Goal: Information Seeking & Learning: Learn about a topic

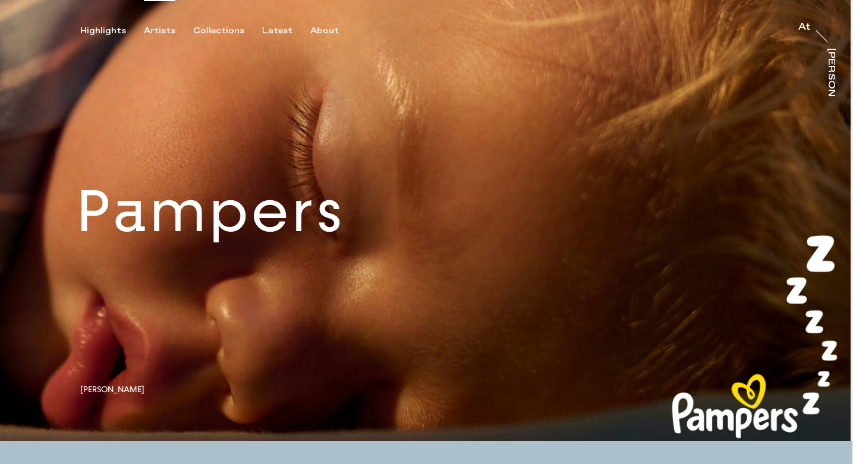
click at [165, 33] on div "Artists" at bounding box center [160, 31] width 32 height 11
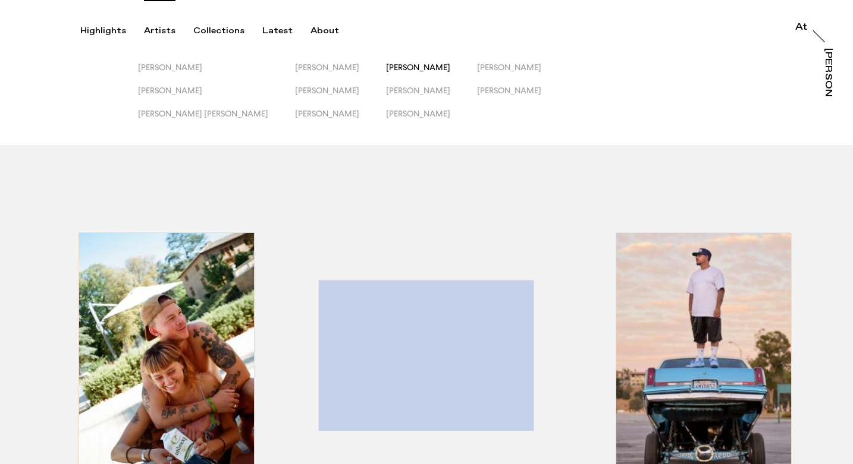
click at [386, 69] on span "[PERSON_NAME]" at bounding box center [418, 67] width 64 height 10
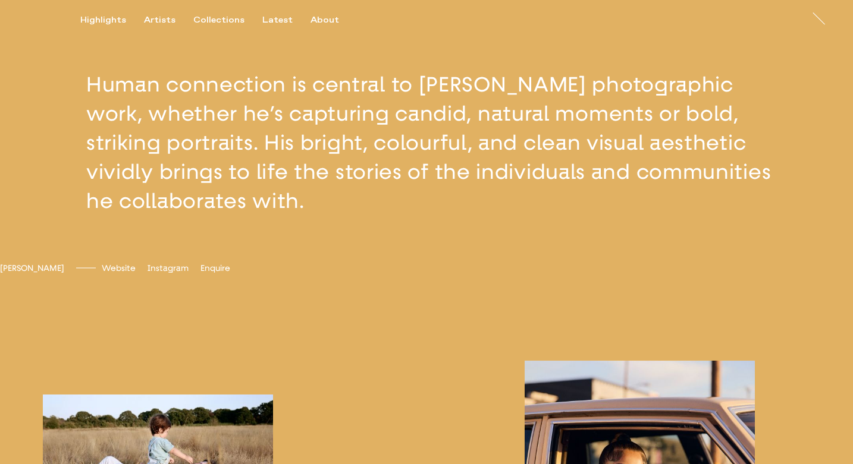
scroll to position [417, 0]
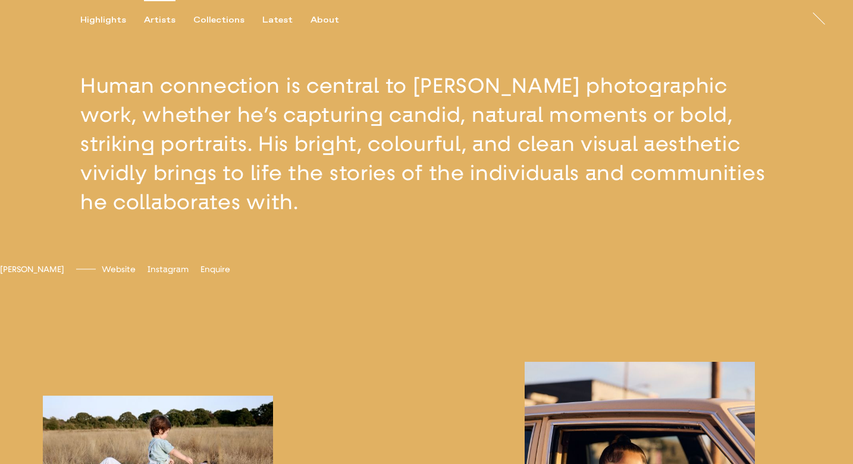
click at [162, 20] on div "Artists" at bounding box center [160, 20] width 32 height 11
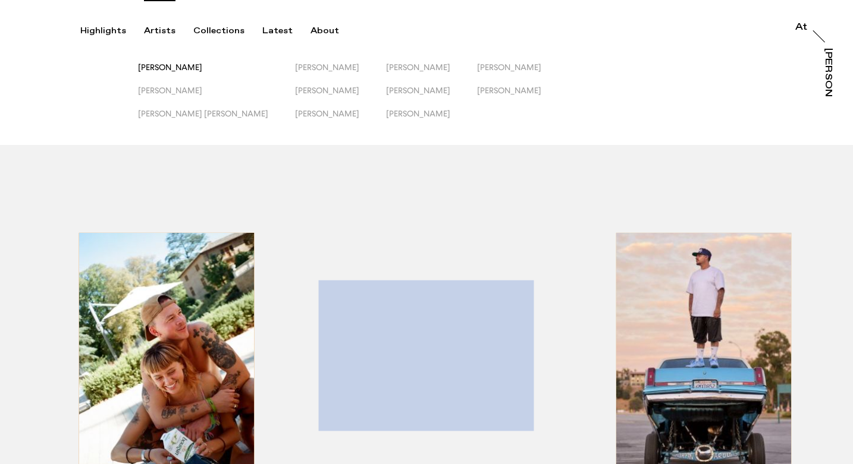
click at [162, 67] on span "[PERSON_NAME]" at bounding box center [170, 67] width 64 height 10
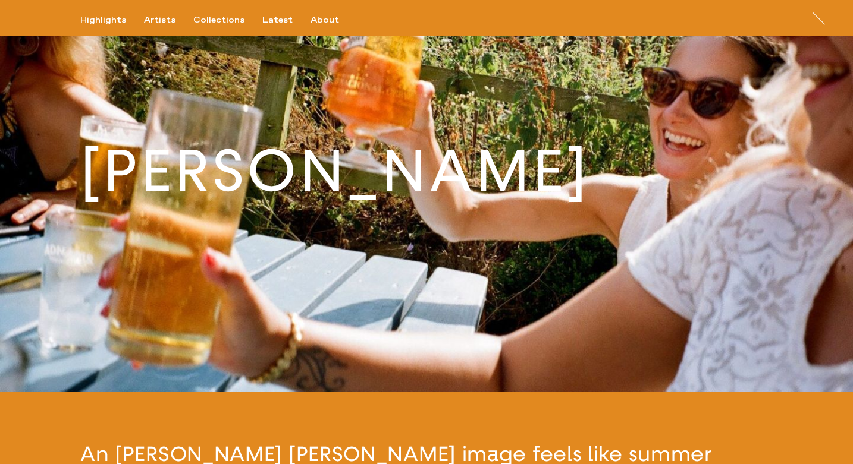
scroll to position [33, 0]
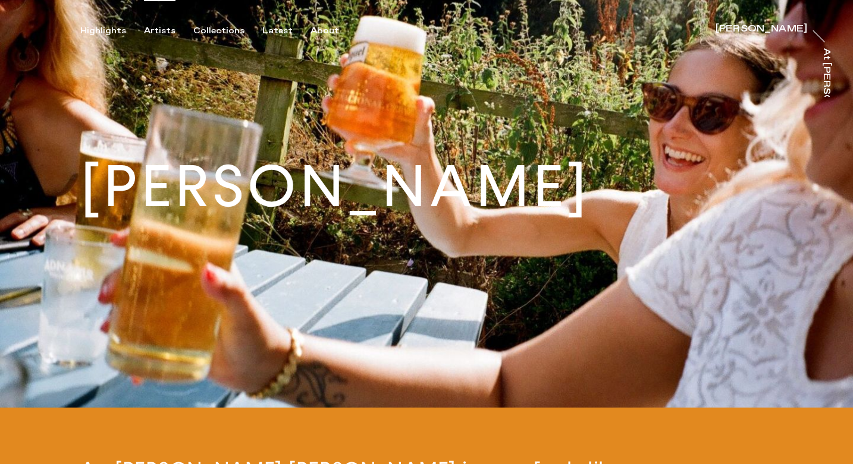
click at [163, 26] on div "Artists" at bounding box center [160, 31] width 32 height 11
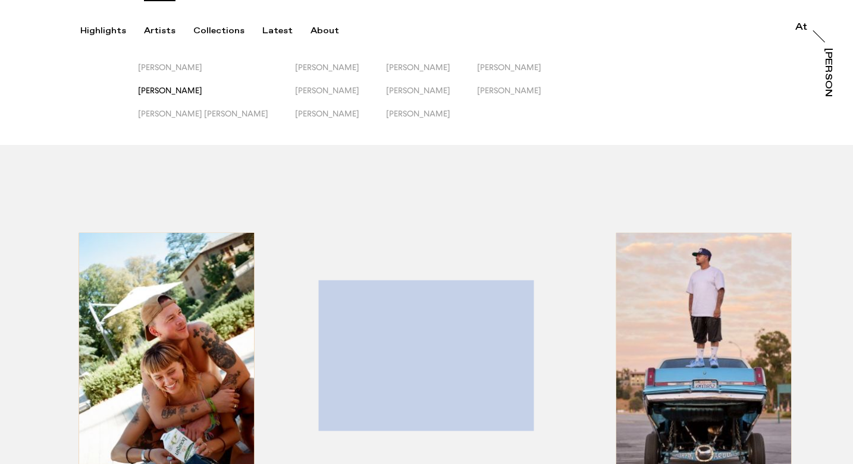
click at [175, 90] on span "[PERSON_NAME]" at bounding box center [170, 91] width 64 height 10
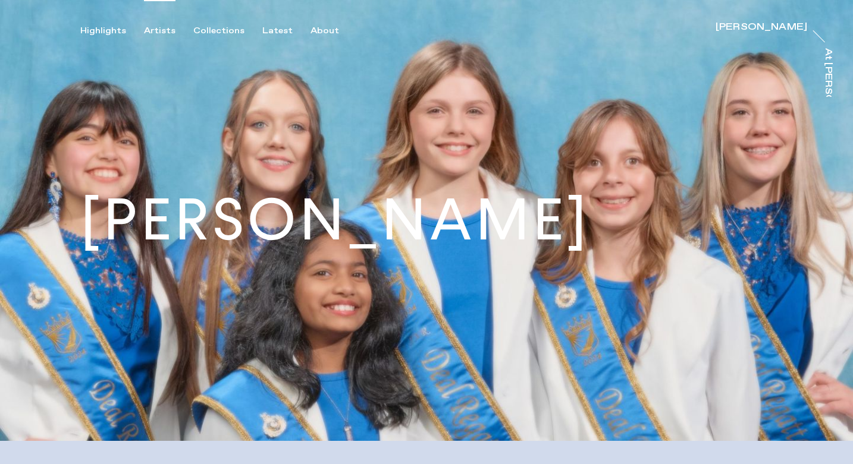
click at [165, 28] on div "Artists" at bounding box center [160, 31] width 32 height 11
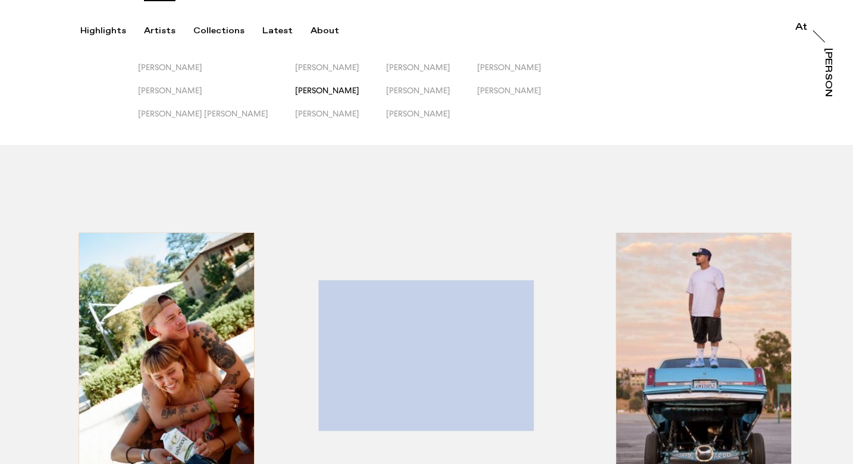
click at [295, 89] on span "[PERSON_NAME]" at bounding box center [327, 91] width 64 height 10
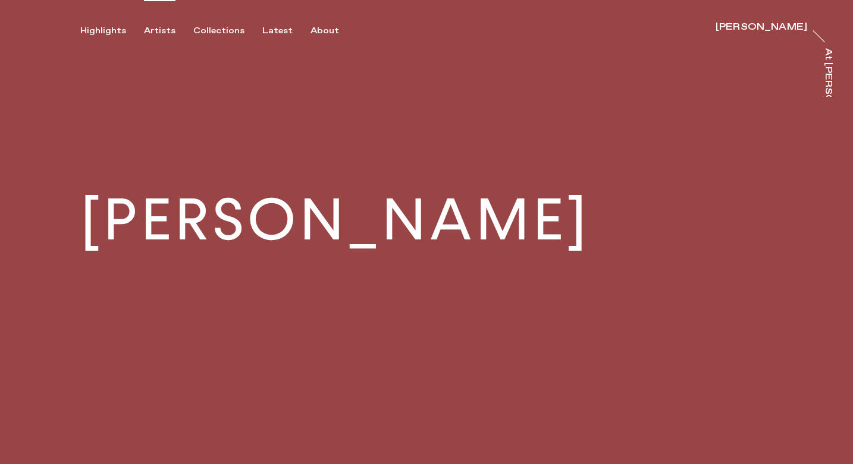
click at [149, 30] on div "Artists" at bounding box center [160, 31] width 32 height 11
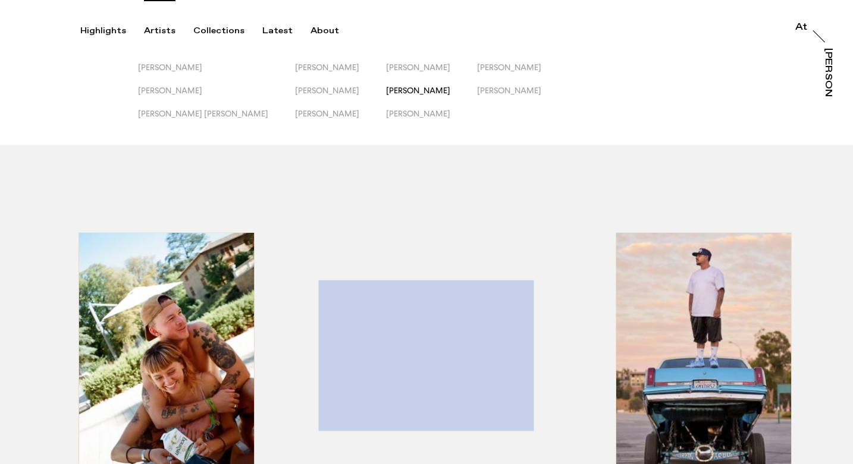
click at [386, 86] on span "[PERSON_NAME]" at bounding box center [418, 91] width 64 height 10
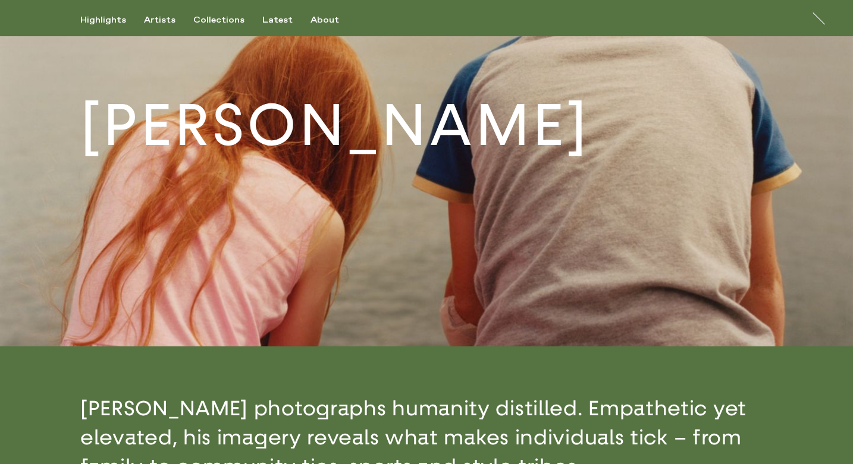
scroll to position [93, 0]
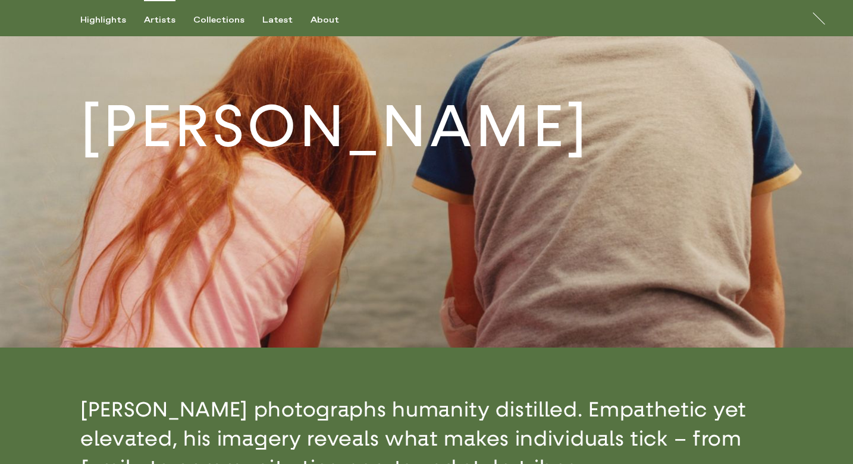
click at [164, 21] on div "Artists" at bounding box center [160, 20] width 32 height 11
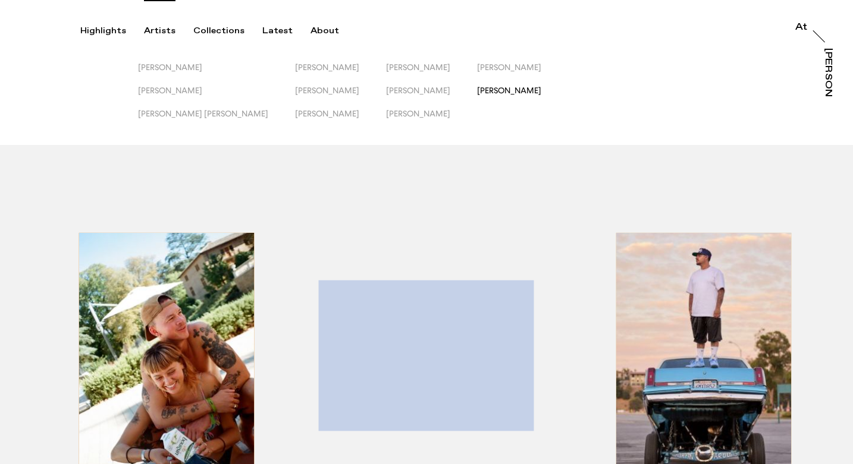
click at [477, 89] on span "[PERSON_NAME]" at bounding box center [509, 91] width 64 height 10
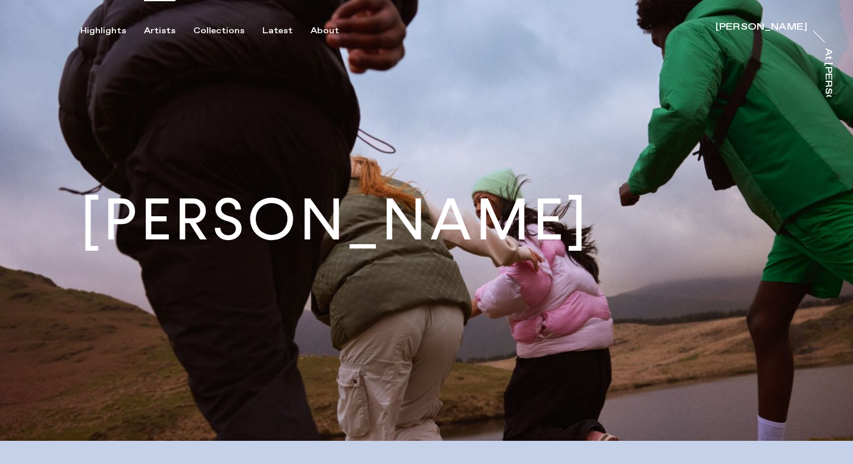
click at [156, 32] on div "Artists" at bounding box center [160, 31] width 32 height 11
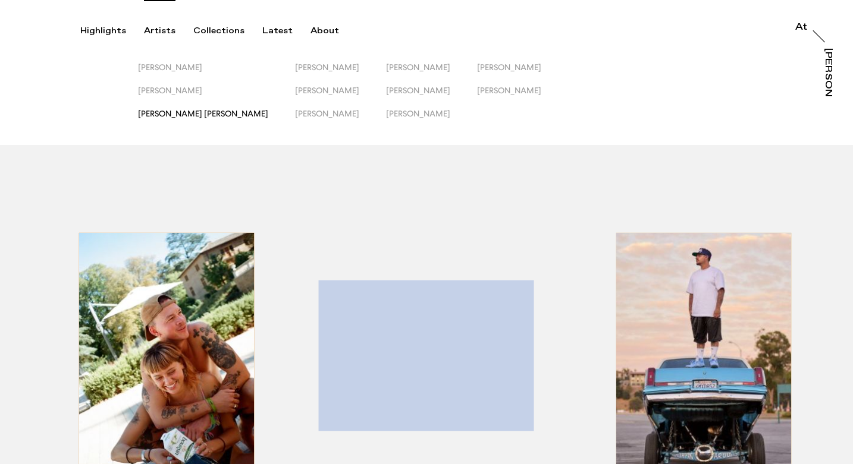
click at [179, 115] on span "[PERSON_NAME] [PERSON_NAME]" at bounding box center [203, 114] width 130 height 10
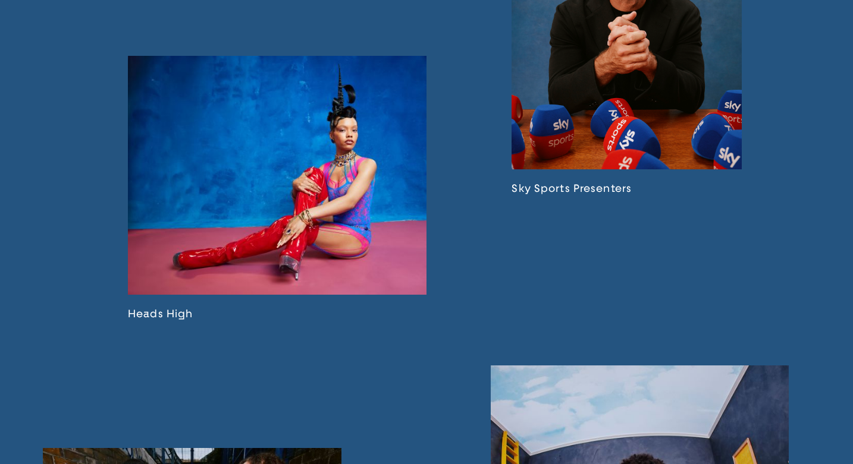
scroll to position [1228, 0]
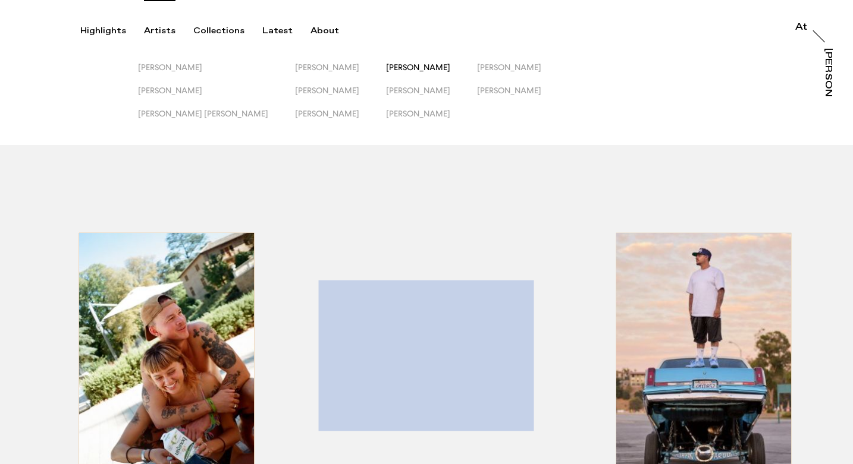
click at [386, 63] on span "[PERSON_NAME]" at bounding box center [418, 67] width 64 height 10
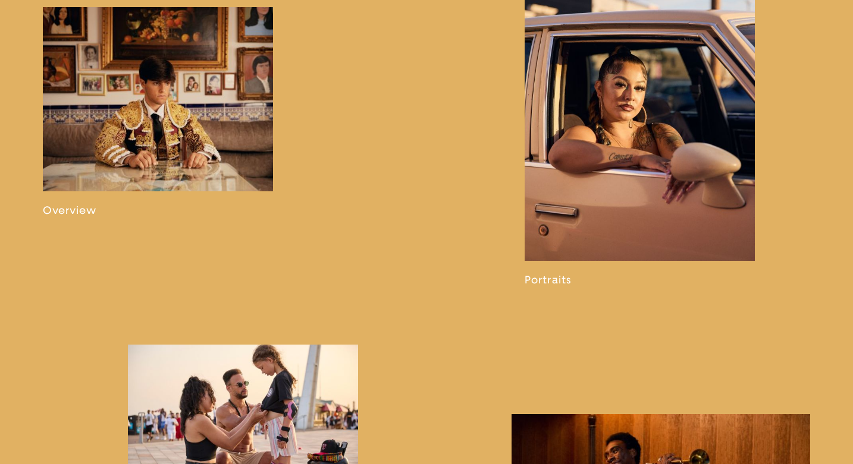
scroll to position [801, 0]
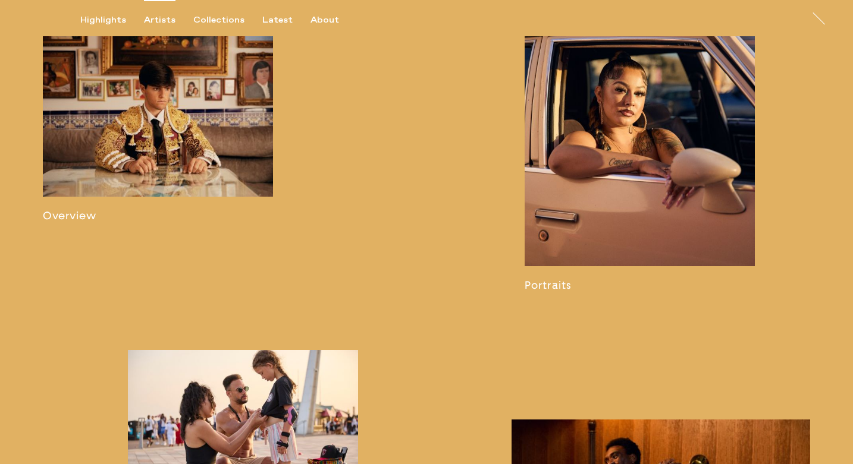
click at [159, 20] on div "Artists" at bounding box center [160, 20] width 32 height 11
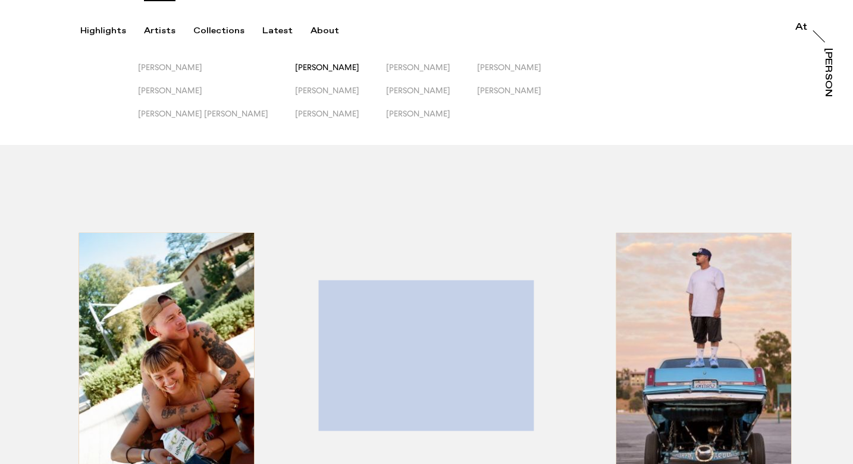
click at [295, 69] on span "[PERSON_NAME]" at bounding box center [327, 67] width 64 height 10
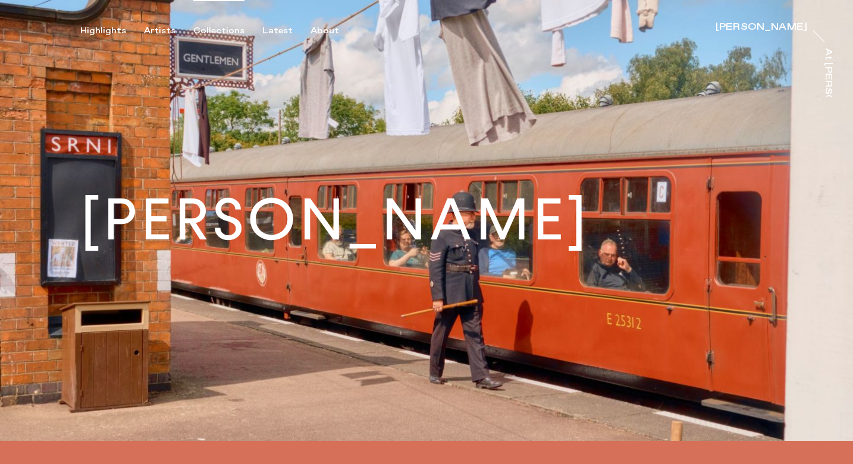
click at [227, 28] on div "Collections" at bounding box center [218, 31] width 51 height 11
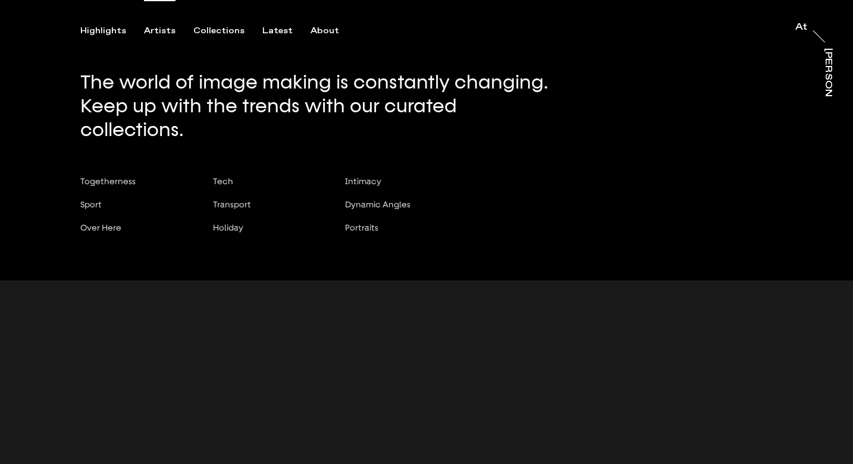
click at [157, 31] on div "Artists" at bounding box center [160, 31] width 32 height 11
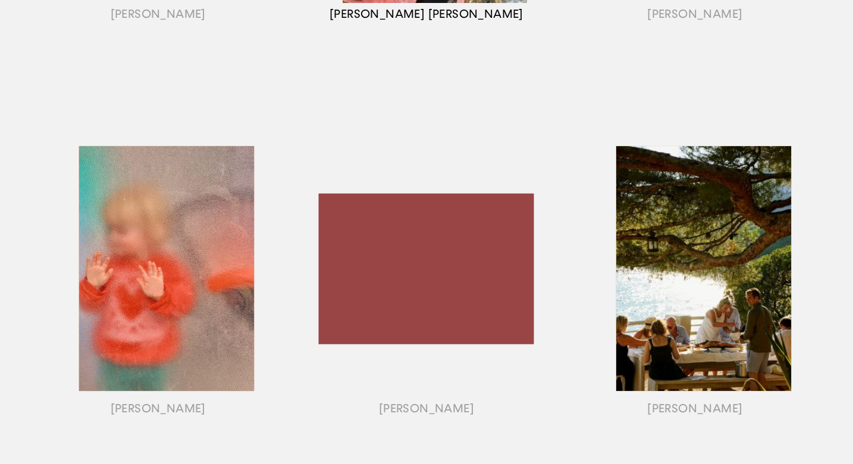
scroll to position [878, 0]
